Goal: Book appointment/travel/reservation

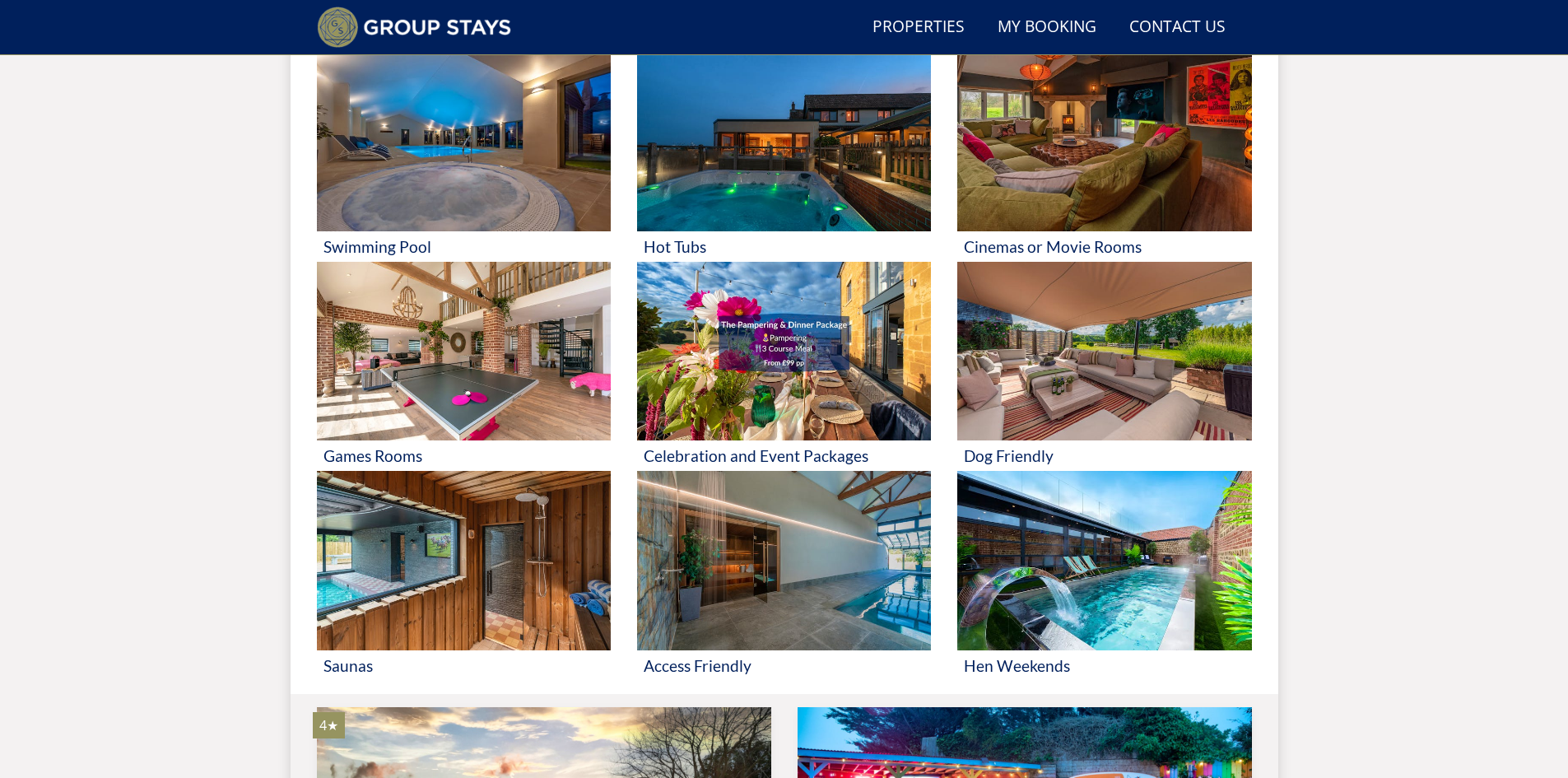
scroll to position [702, 0]
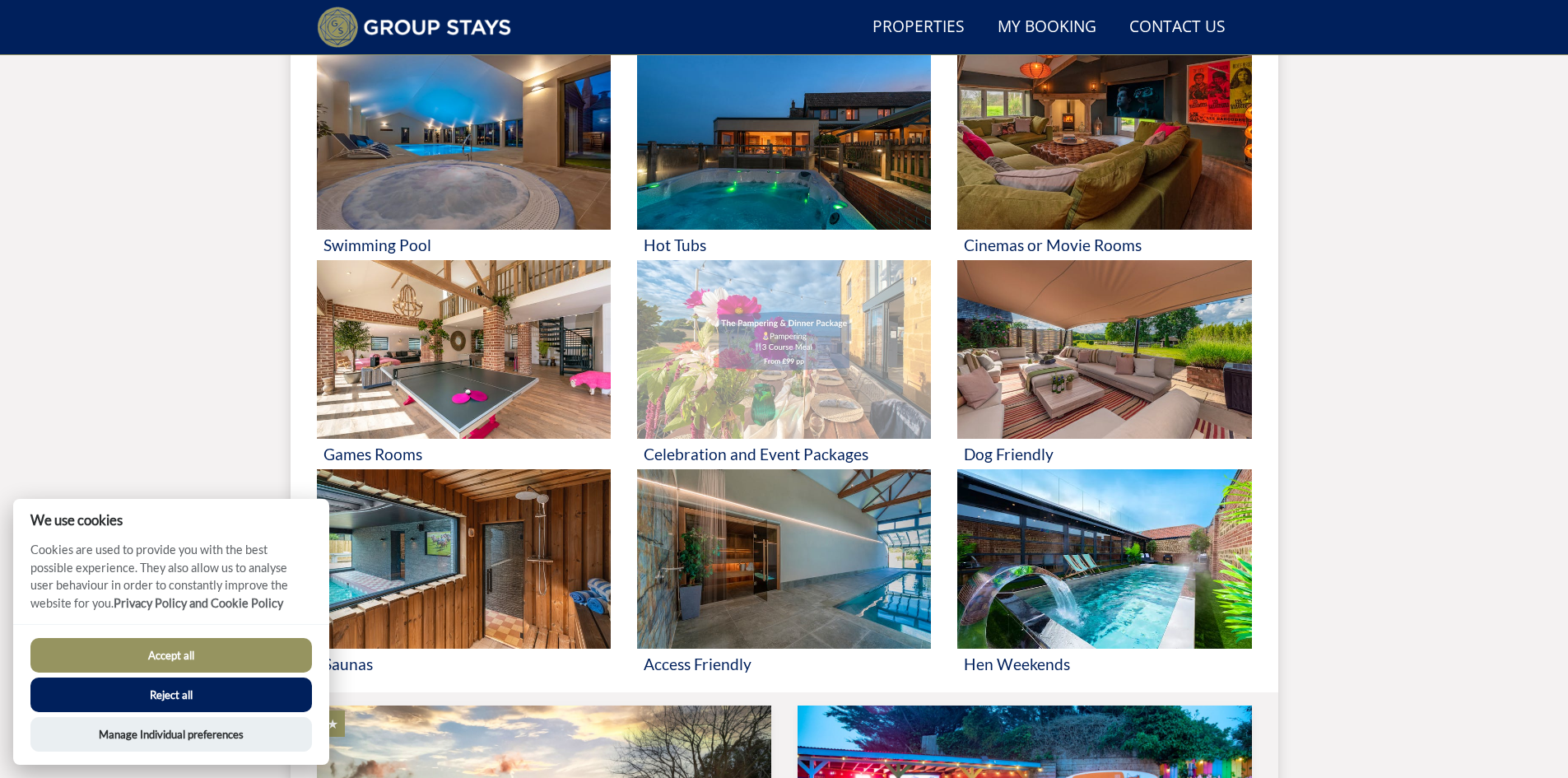
click at [798, 451] on h3 "Celebration and Event Packages" at bounding box center [784, 454] width 281 height 17
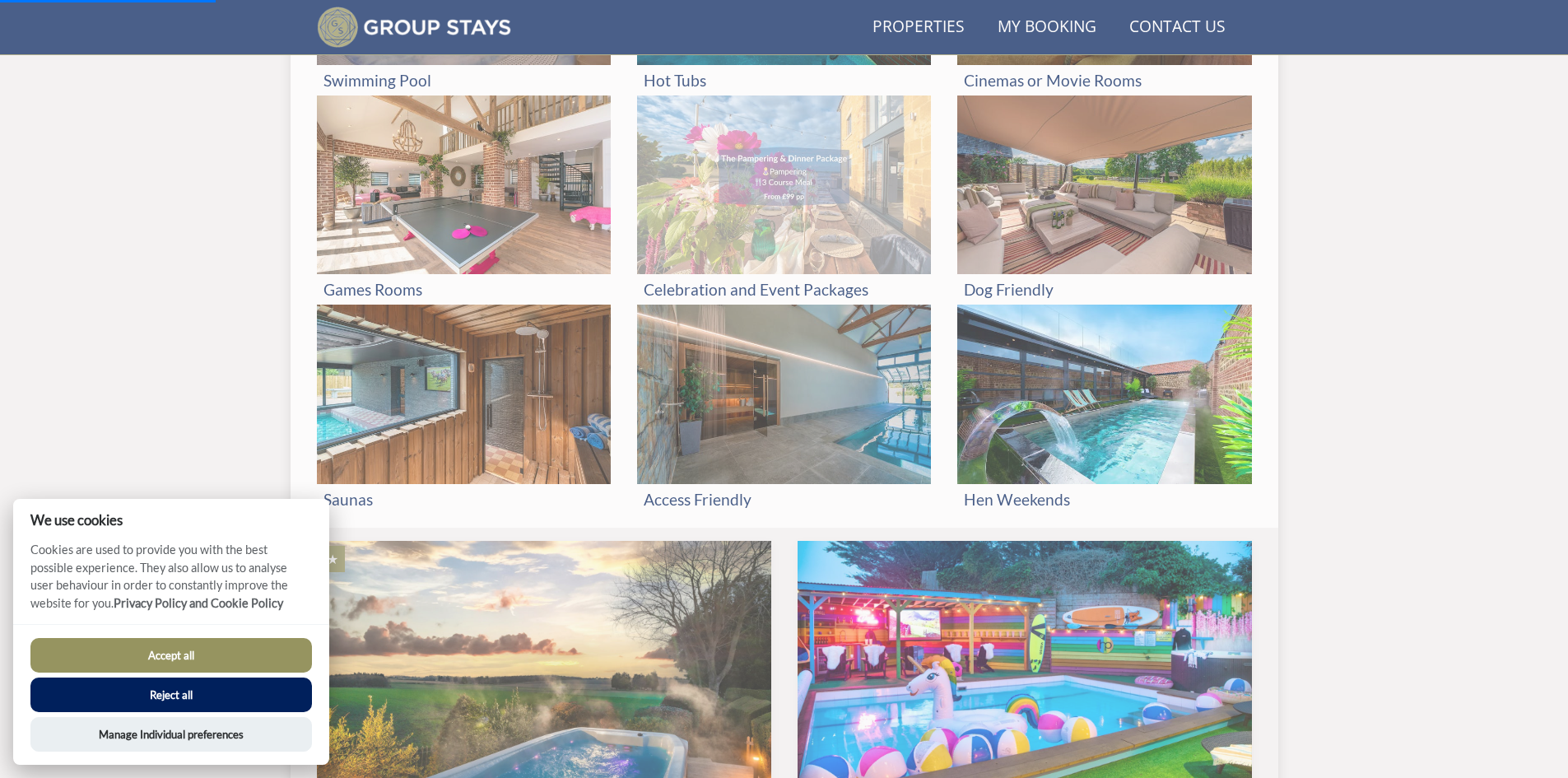
scroll to position [1114, 0]
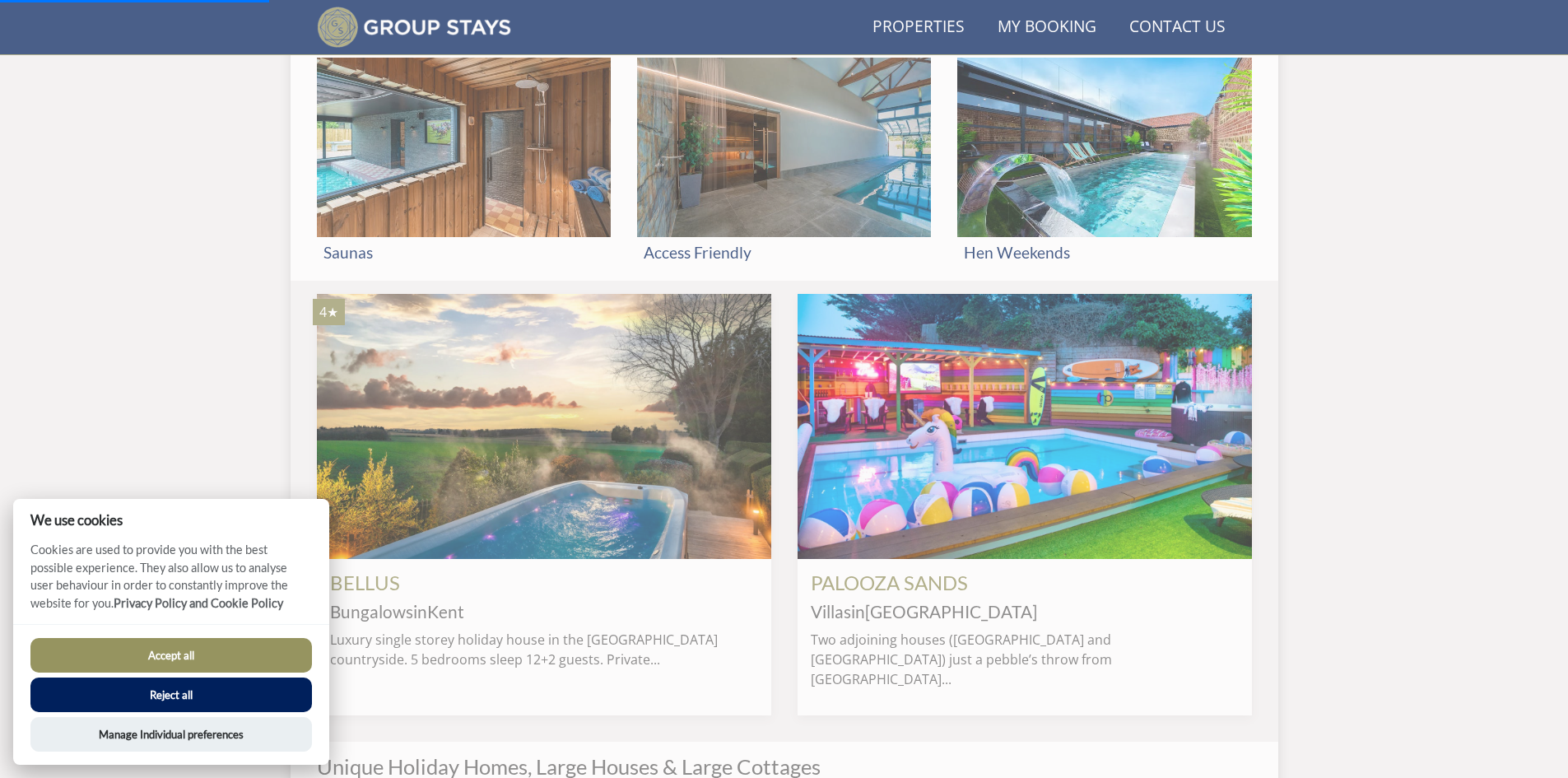
click at [171, 651] on button "Accept all" at bounding box center [172, 655] width 282 height 35
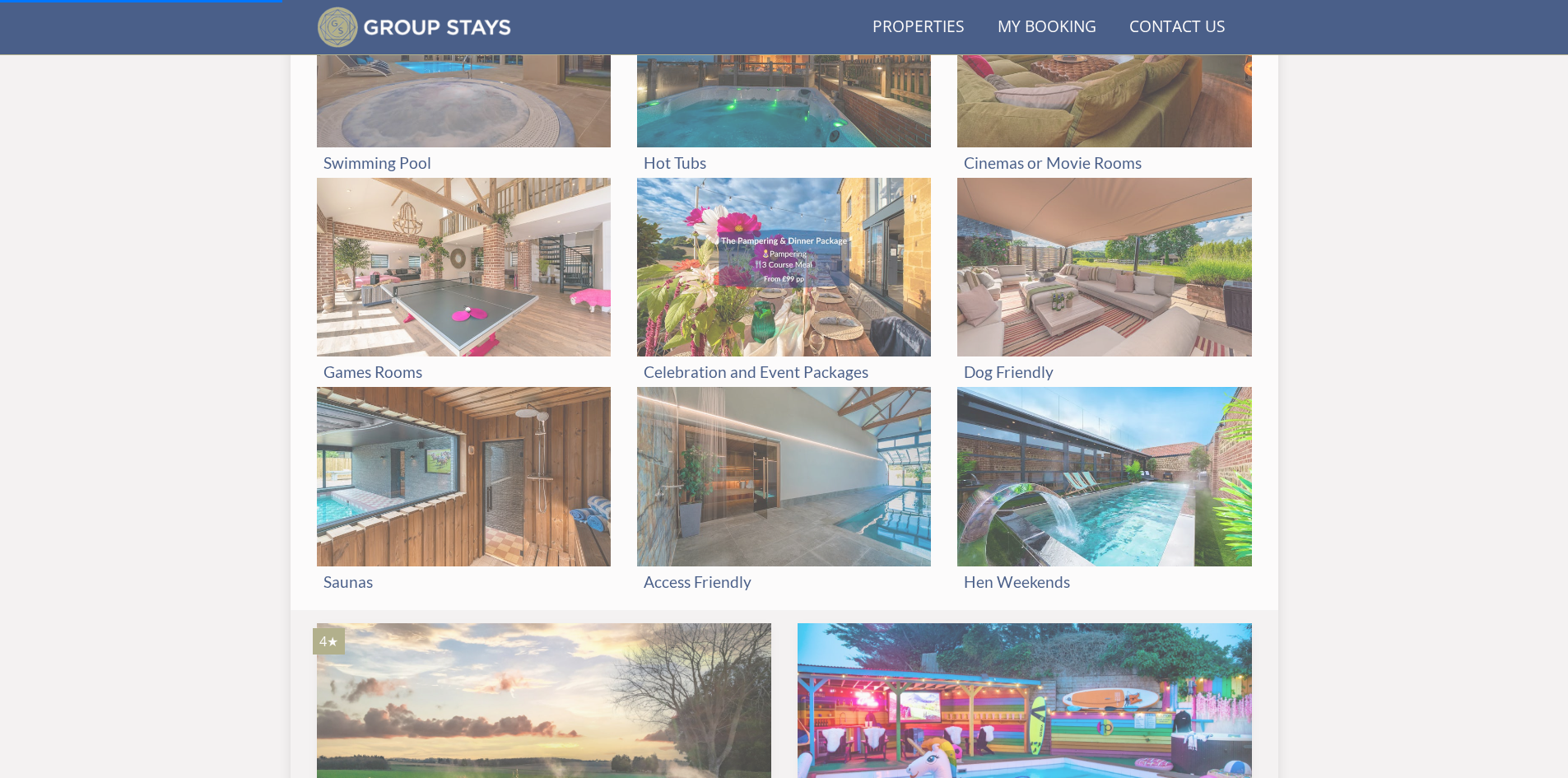
scroll to position [732, 0]
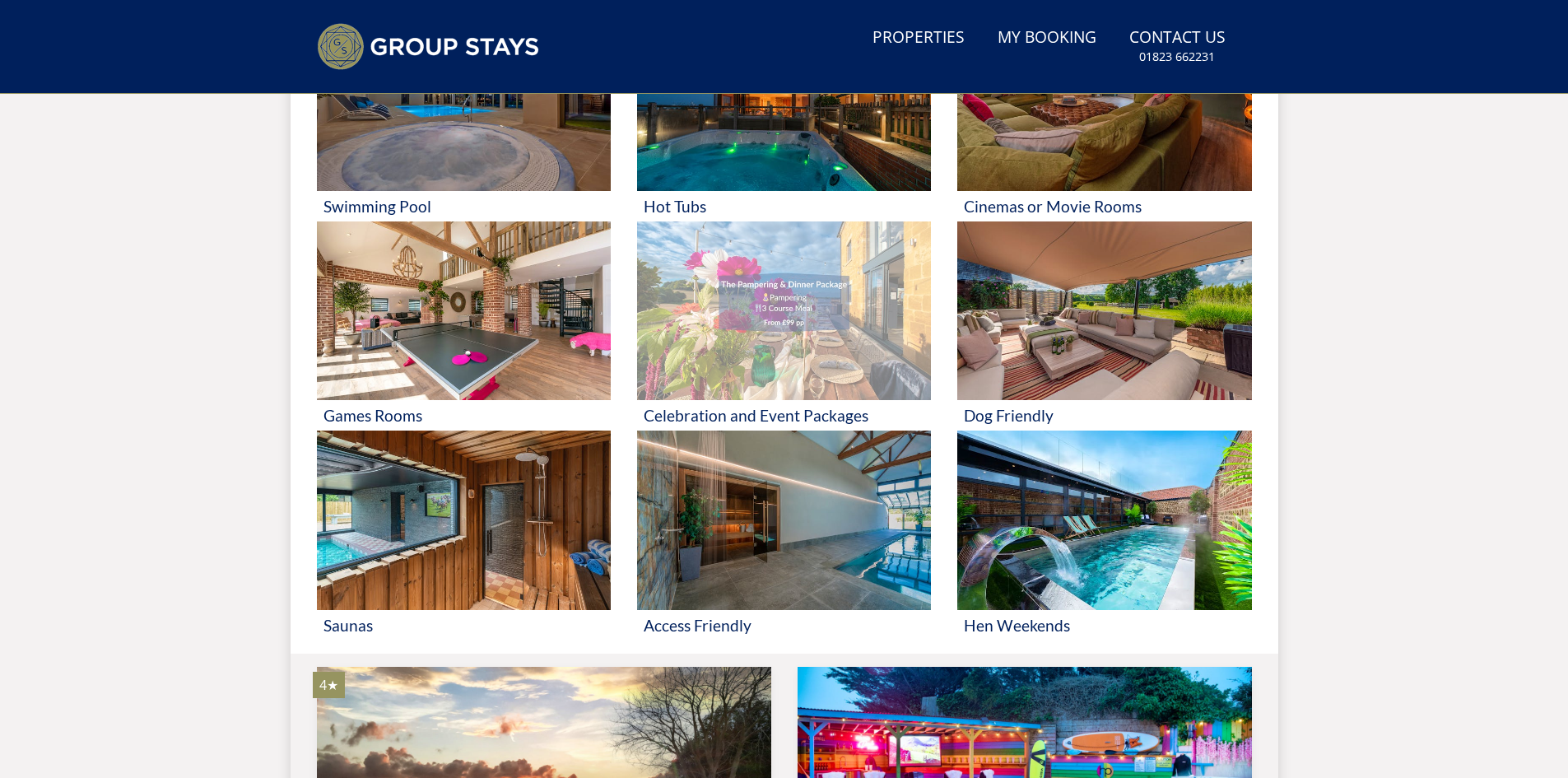
scroll to position [814, 0]
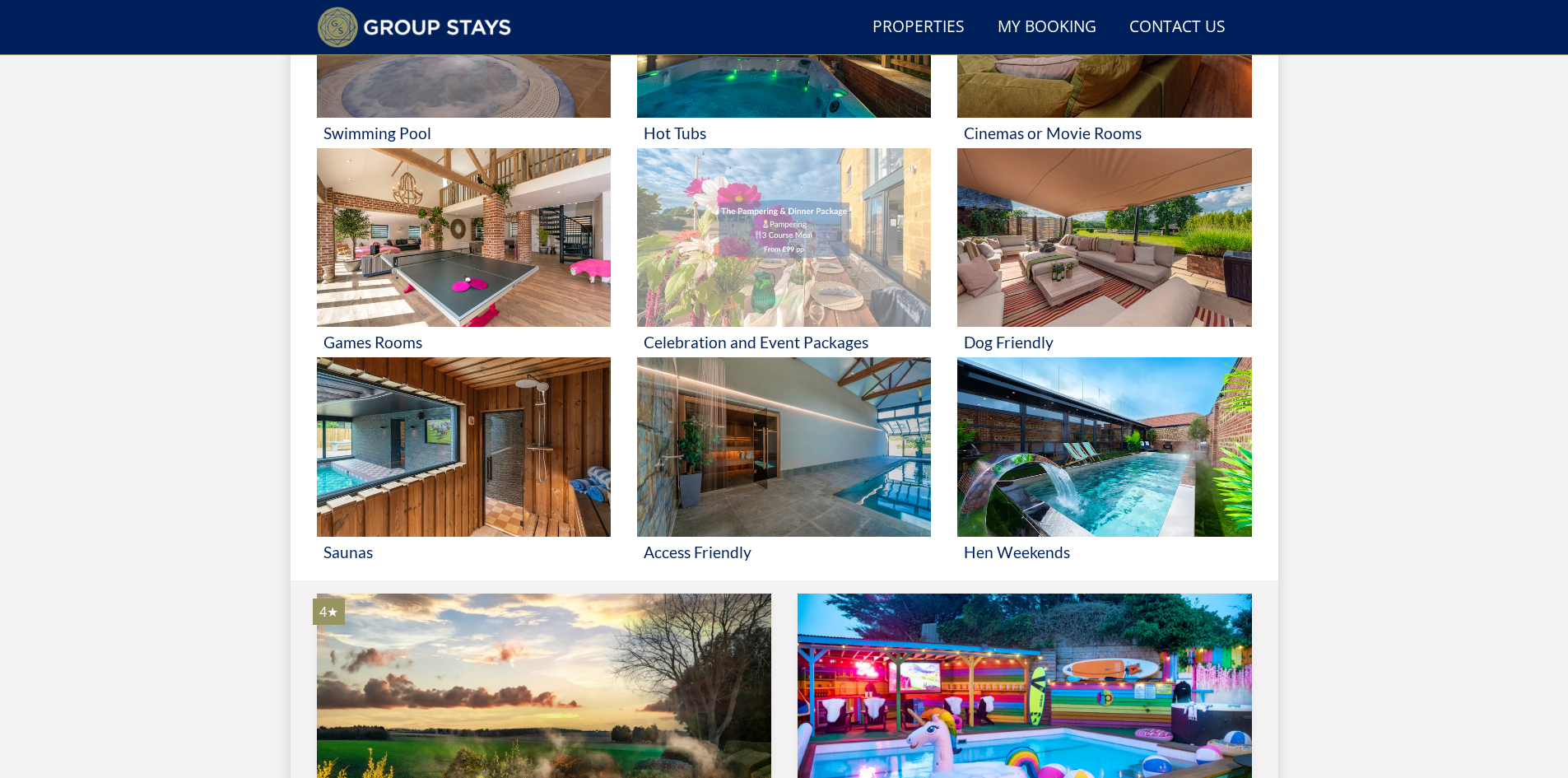
click at [757, 289] on img at bounding box center [784, 237] width 294 height 180
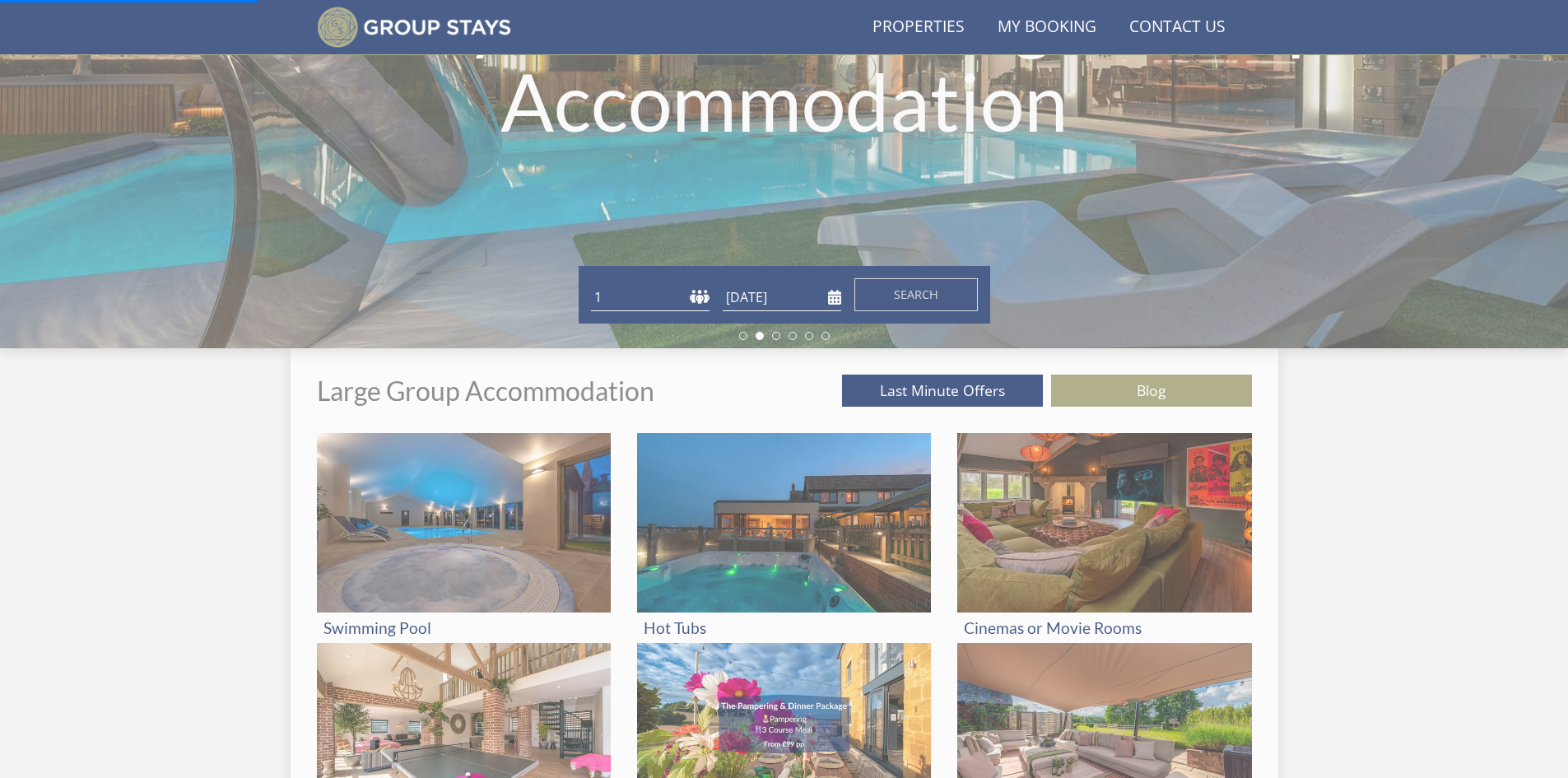
scroll to position [149, 0]
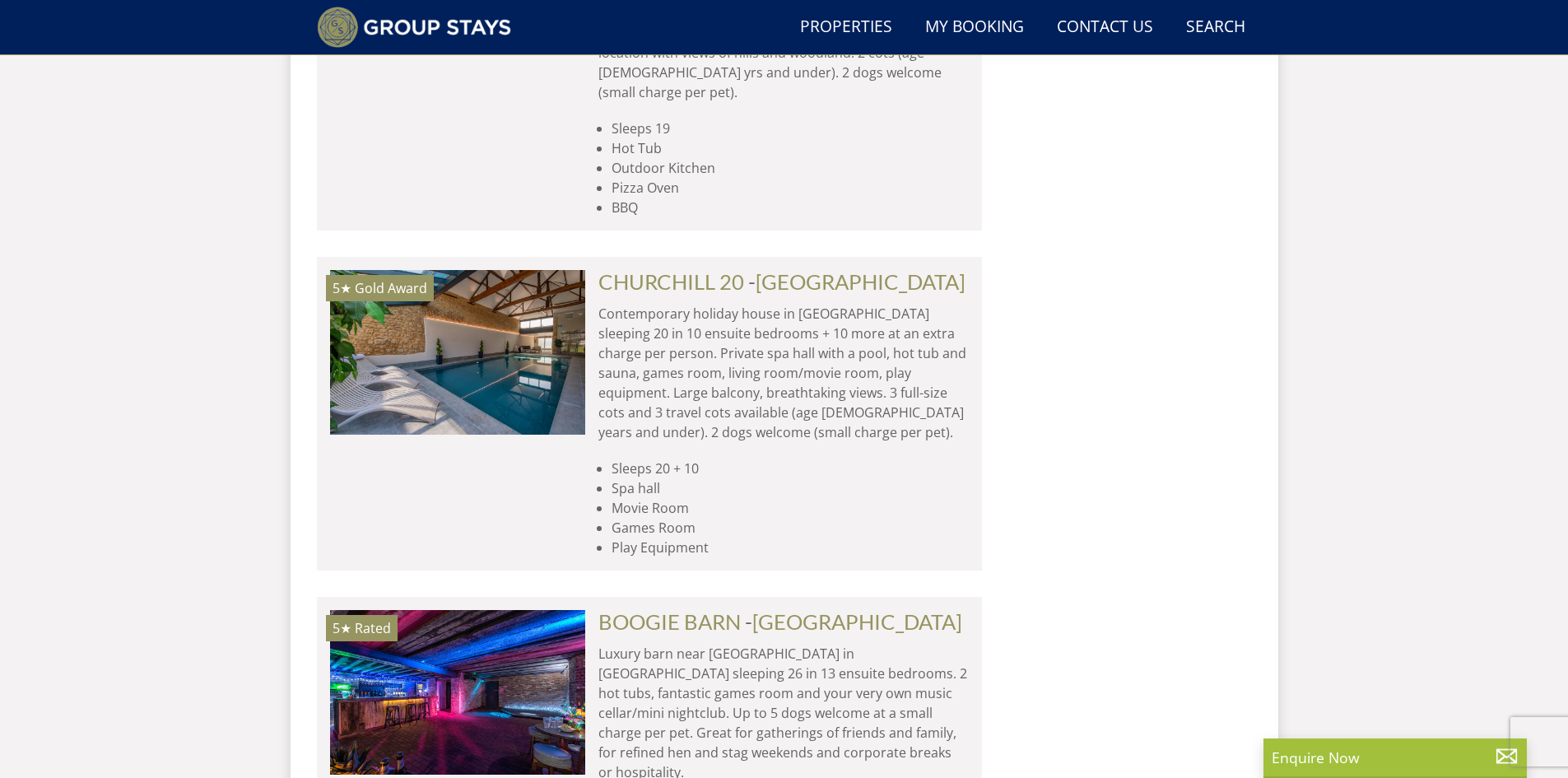
scroll to position [3853, 0]
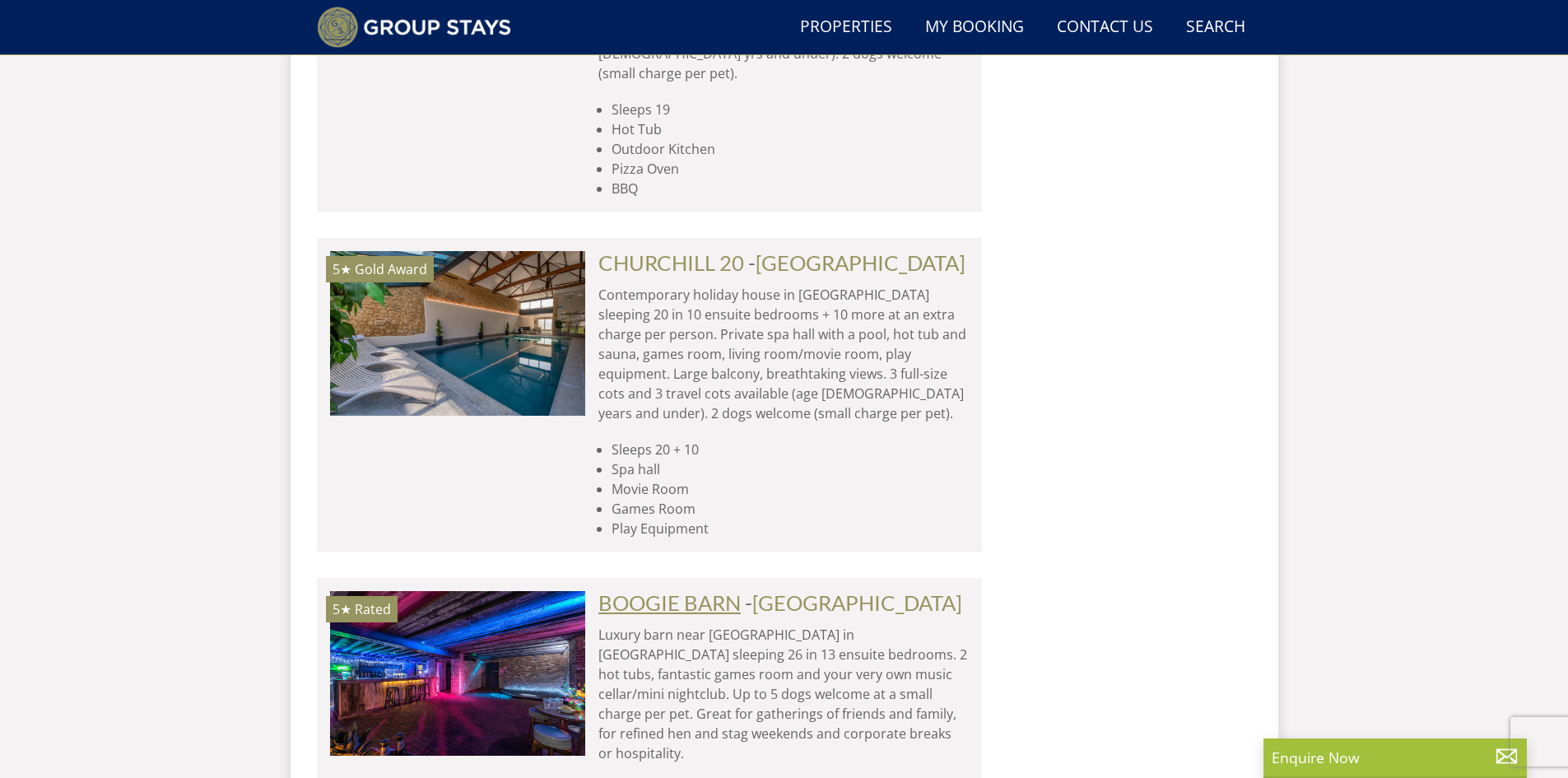
click at [657, 590] on link "BOOGIE BARN" at bounding box center [670, 602] width 143 height 25
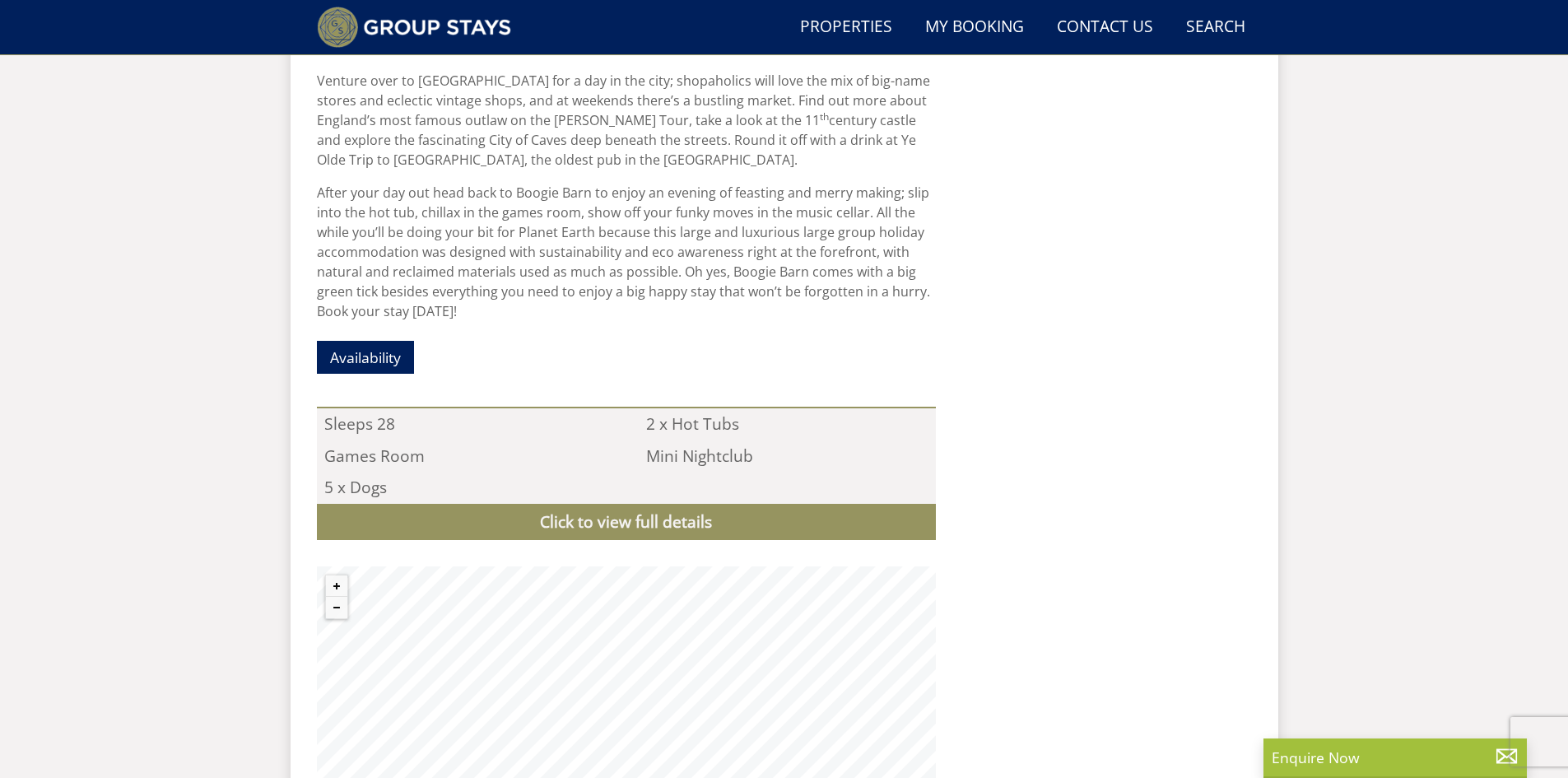
scroll to position [1376, 0]
